Goal: Information Seeking & Learning: Check status

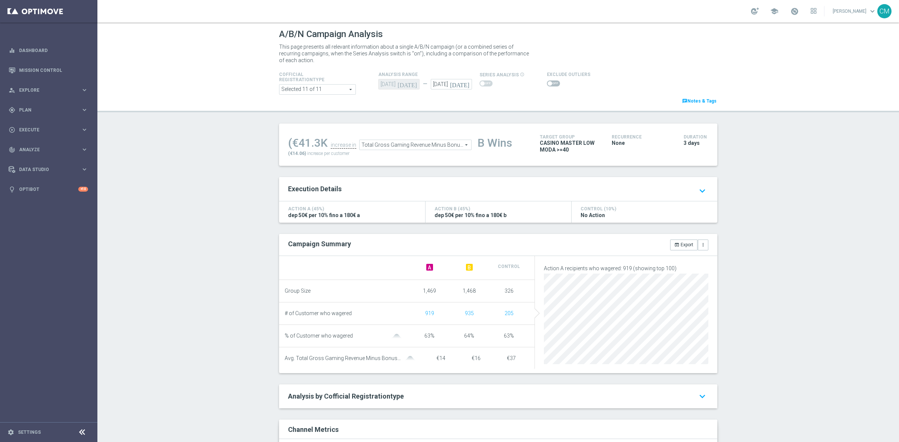
click at [426, 142] on span "Total Gross Gaming Revenue Minus Bonus Wagared" at bounding box center [416, 145] width 112 height 10
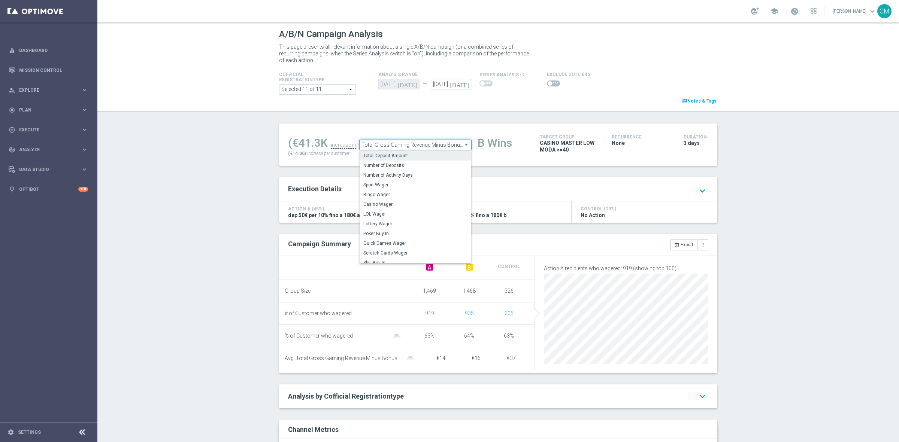
click at [417, 154] on span "Total Deposit Amount" at bounding box center [415, 156] width 104 height 6
type input "Total Deposit Amount"
